Goal: Information Seeking & Learning: Understand process/instructions

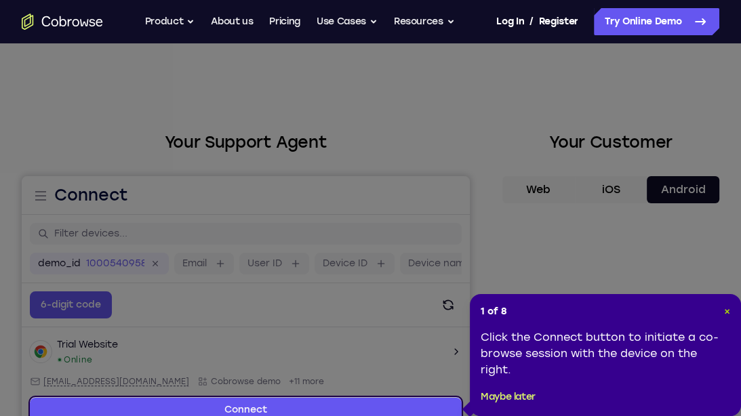
click at [725, 314] on span "×" at bounding box center [727, 312] width 6 height 12
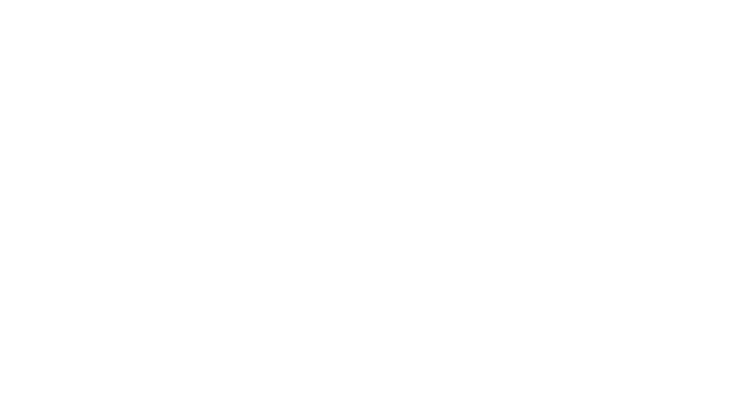
scroll to position [235, 0]
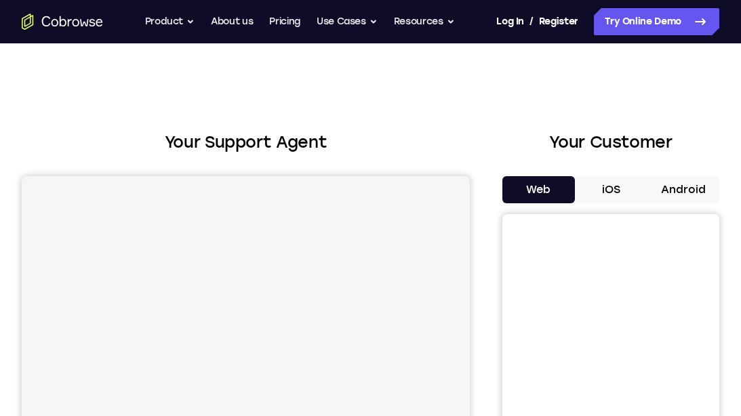
scroll to position [86, 0]
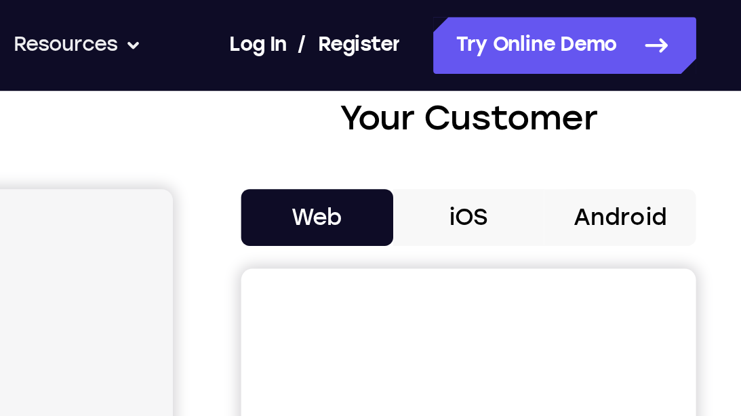
click at [689, 103] on button "Android" at bounding box center [683, 103] width 73 height 27
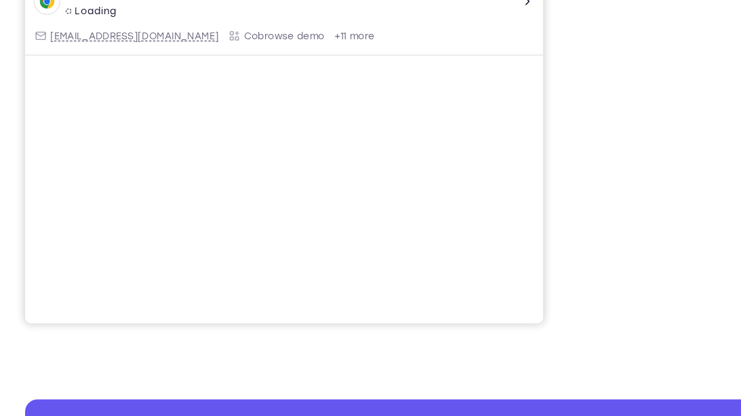
scroll to position [306, 0]
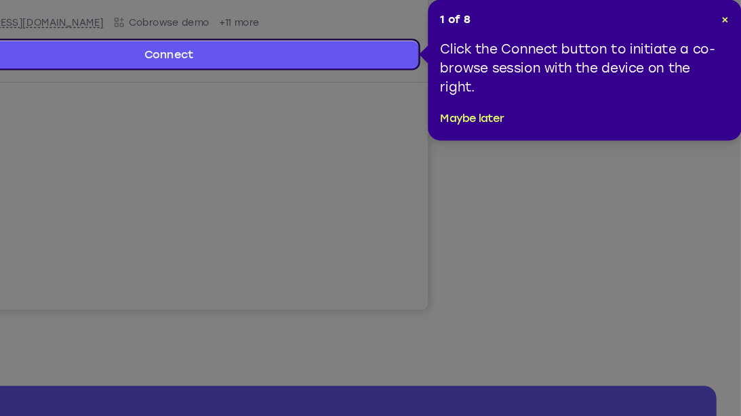
click at [716, 66] on header "1 of 8 ×" at bounding box center [605, 73] width 249 height 14
click at [729, 73] on span "×" at bounding box center [727, 73] width 6 height 12
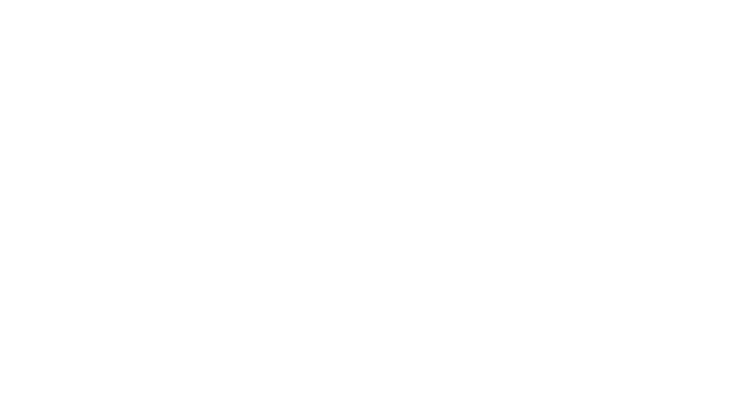
scroll to position [207, 0]
